Goal: Task Accomplishment & Management: Use online tool/utility

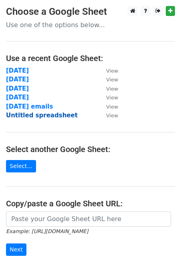
click at [34, 114] on strong "Untitled spreadsheet" at bounding box center [42, 115] width 72 height 7
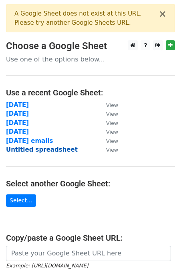
click at [31, 148] on strong "Untitled spreadsheet" at bounding box center [42, 149] width 72 height 7
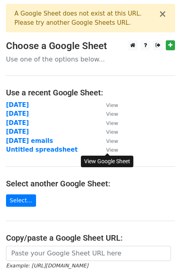
click at [111, 150] on small "View" at bounding box center [112, 150] width 12 height 6
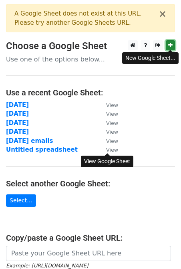
click at [171, 46] on icon at bounding box center [170, 45] width 4 height 6
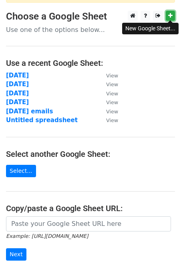
scroll to position [48, 0]
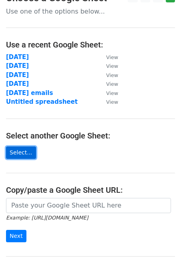
click at [28, 152] on link "Select..." at bounding box center [21, 153] width 30 height 12
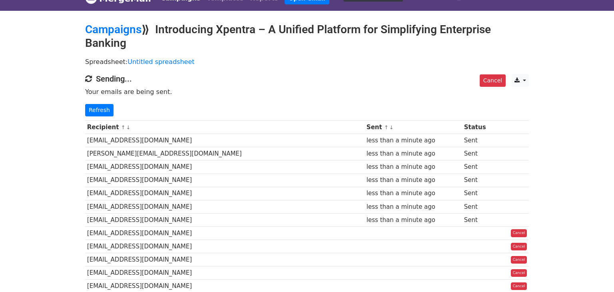
scroll to position [72, 0]
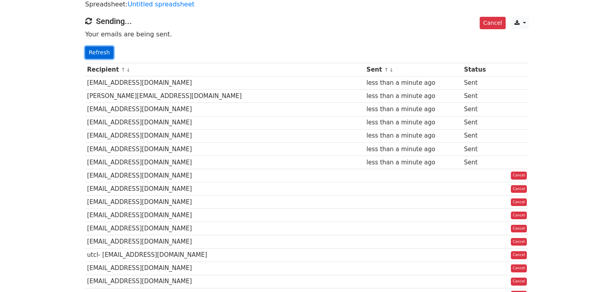
click at [92, 52] on link "Refresh" at bounding box center [99, 52] width 28 height 12
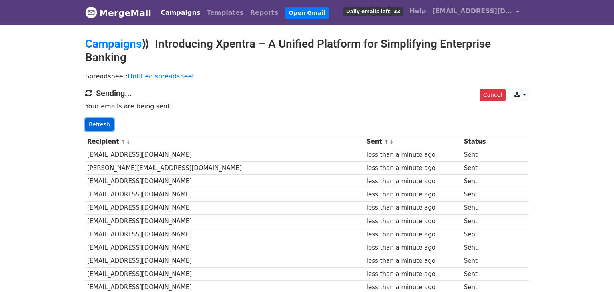
click at [104, 126] on link "Refresh" at bounding box center [99, 124] width 28 height 12
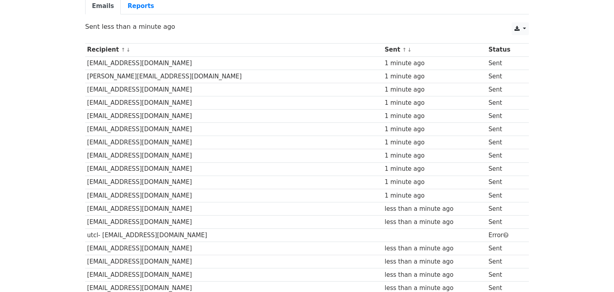
scroll to position [99, 0]
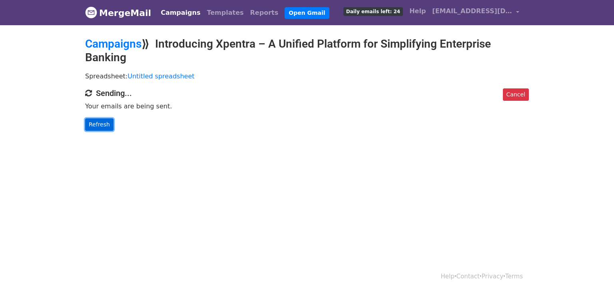
click at [95, 129] on link "Refresh" at bounding box center [99, 124] width 28 height 12
click at [95, 128] on link "Refresh" at bounding box center [99, 124] width 28 height 12
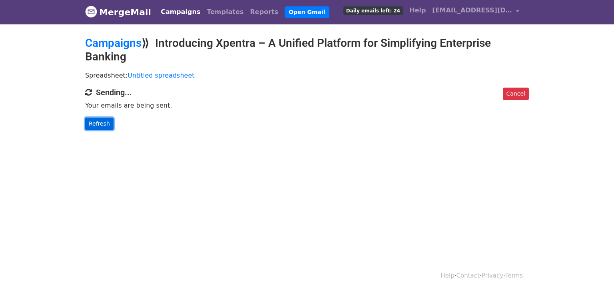
click at [108, 126] on link "Refresh" at bounding box center [99, 124] width 28 height 12
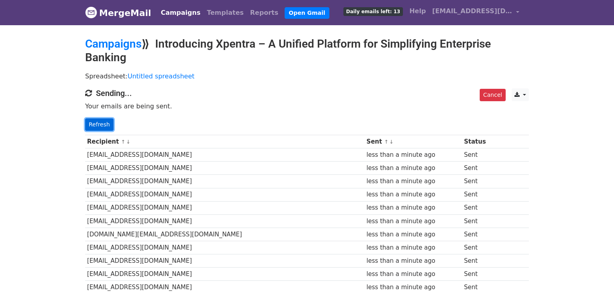
click at [91, 124] on link "Refresh" at bounding box center [99, 124] width 28 height 12
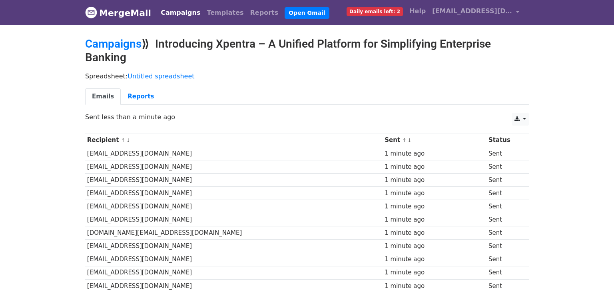
click at [566, 155] on body "MergeMail Campaigns Templates Reports Open Gmail Daily emails left: 2 Help [EMA…" at bounding box center [307, 238] width 614 height 476
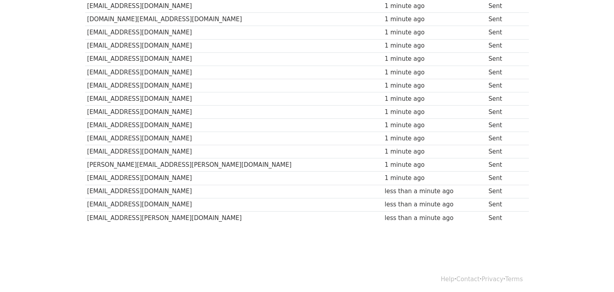
scroll to position [215, 0]
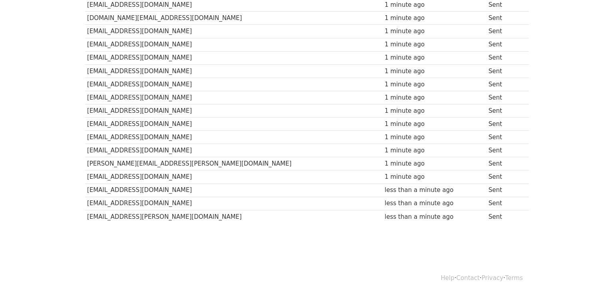
click at [258, 240] on body "MergeMail Campaigns Templates Reports Open Gmail Daily emails left: 2 Help [EMA…" at bounding box center [307, 23] width 614 height 476
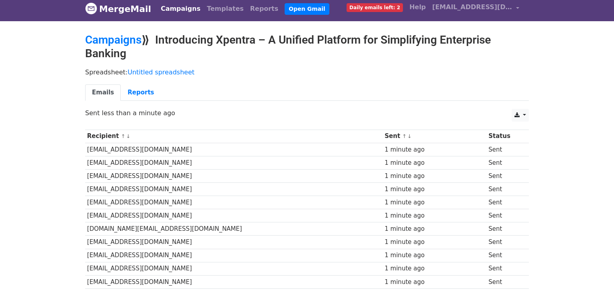
scroll to position [0, 0]
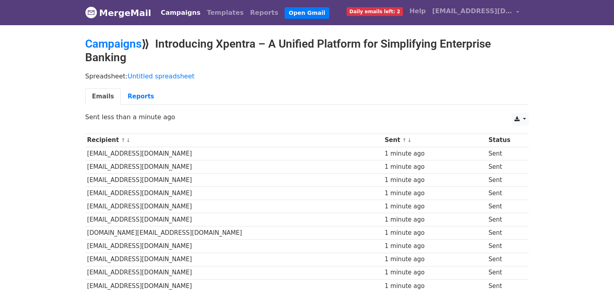
click at [379, 68] on div "Spreadsheet: Untitled spreadsheet Emails Reports" at bounding box center [307, 90] width 456 height 45
click at [586, 108] on body "MergeMail Campaigns Templates Reports Open Gmail Daily emails left: 2 Help [EMA…" at bounding box center [307, 238] width 614 height 476
